Goal: Task Accomplishment & Management: Manage account settings

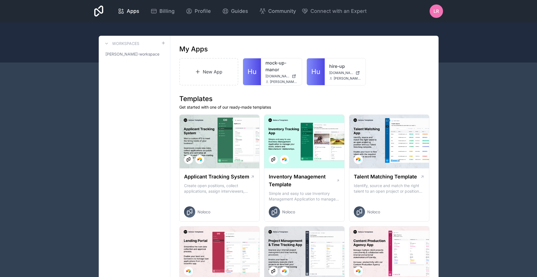
click at [167, 11] on span "Billing" at bounding box center [166, 11] width 15 height 8
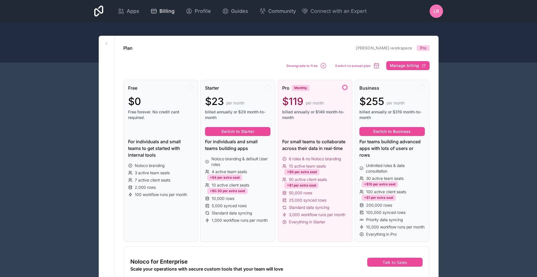
click at [169, 12] on span "Billing" at bounding box center [166, 11] width 15 height 8
click at [395, 66] on span "Manage billing" at bounding box center [404, 65] width 29 height 5
